Goal: Check status: Check status

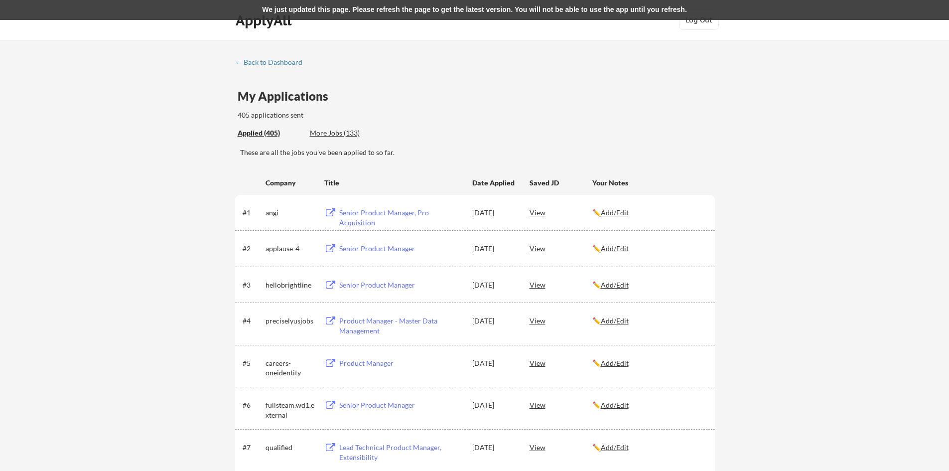
click at [267, 132] on div "Applied (405)" at bounding box center [270, 133] width 65 height 10
click at [255, 62] on div "← Back to Dashboard" at bounding box center [272, 62] width 75 height 7
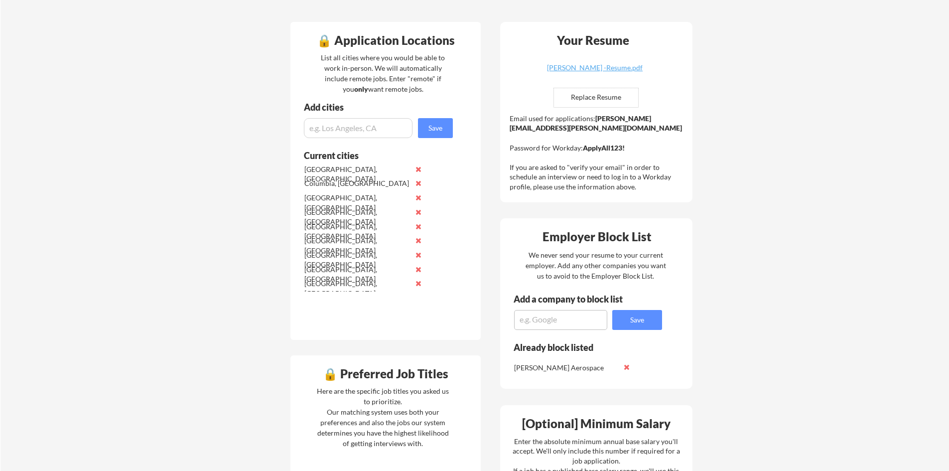
scroll to position [349, 0]
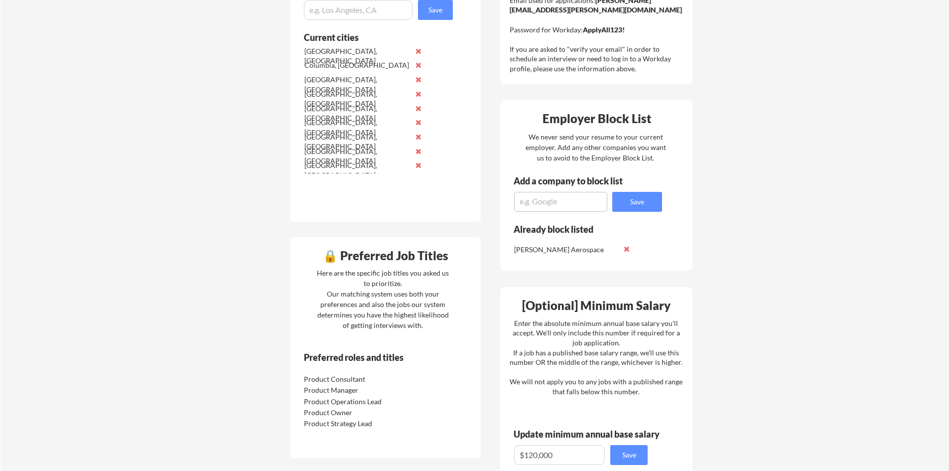
click at [383, 298] on div "Here are the specific job titles you asked us to prioritize. Our matching syste…" at bounding box center [382, 298] width 137 height 63
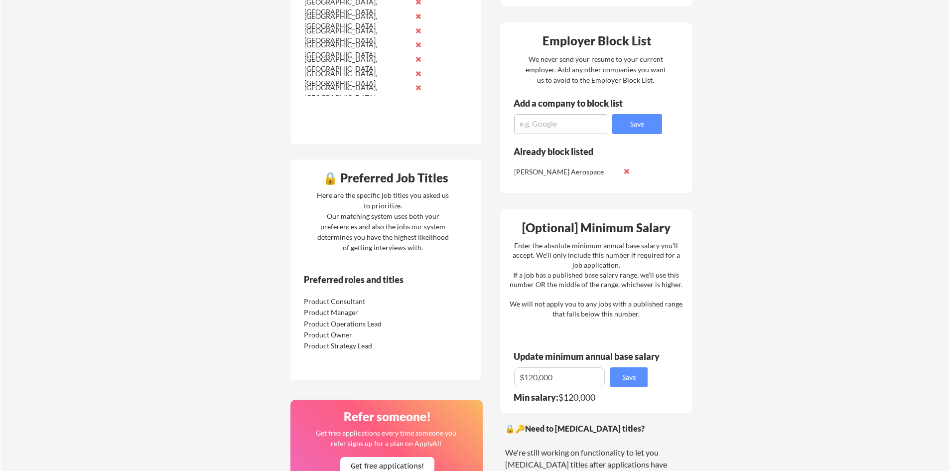
scroll to position [448, 0]
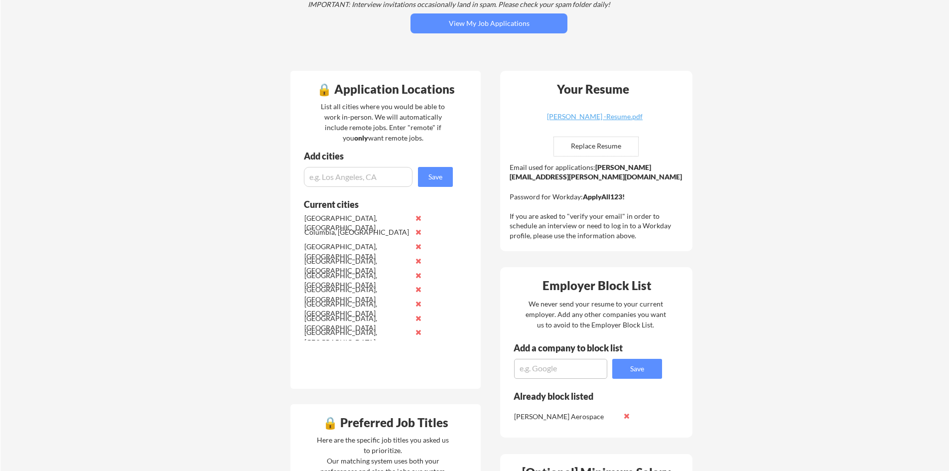
scroll to position [100, 0]
